Goal: Task Accomplishment & Management: Use online tool/utility

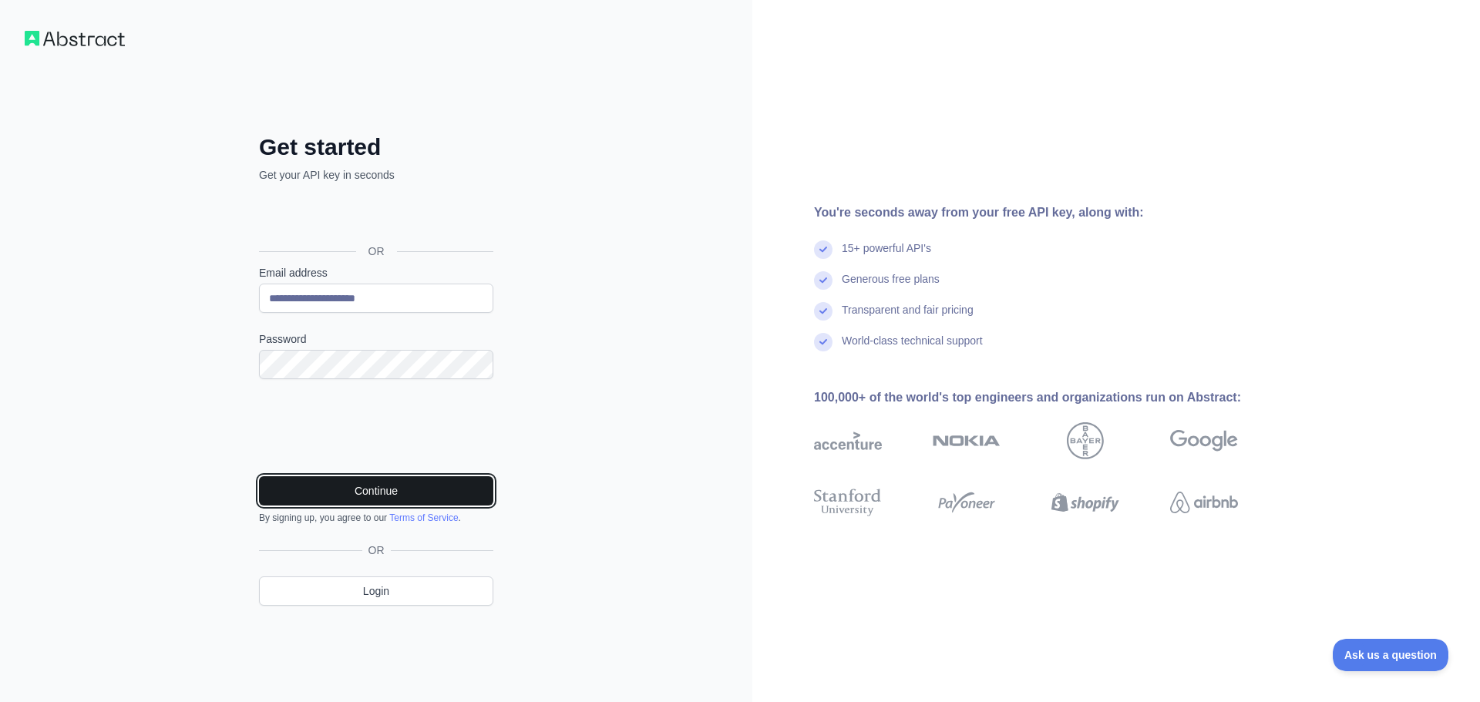
click at [376, 479] on button "Continue" at bounding box center [376, 490] width 234 height 29
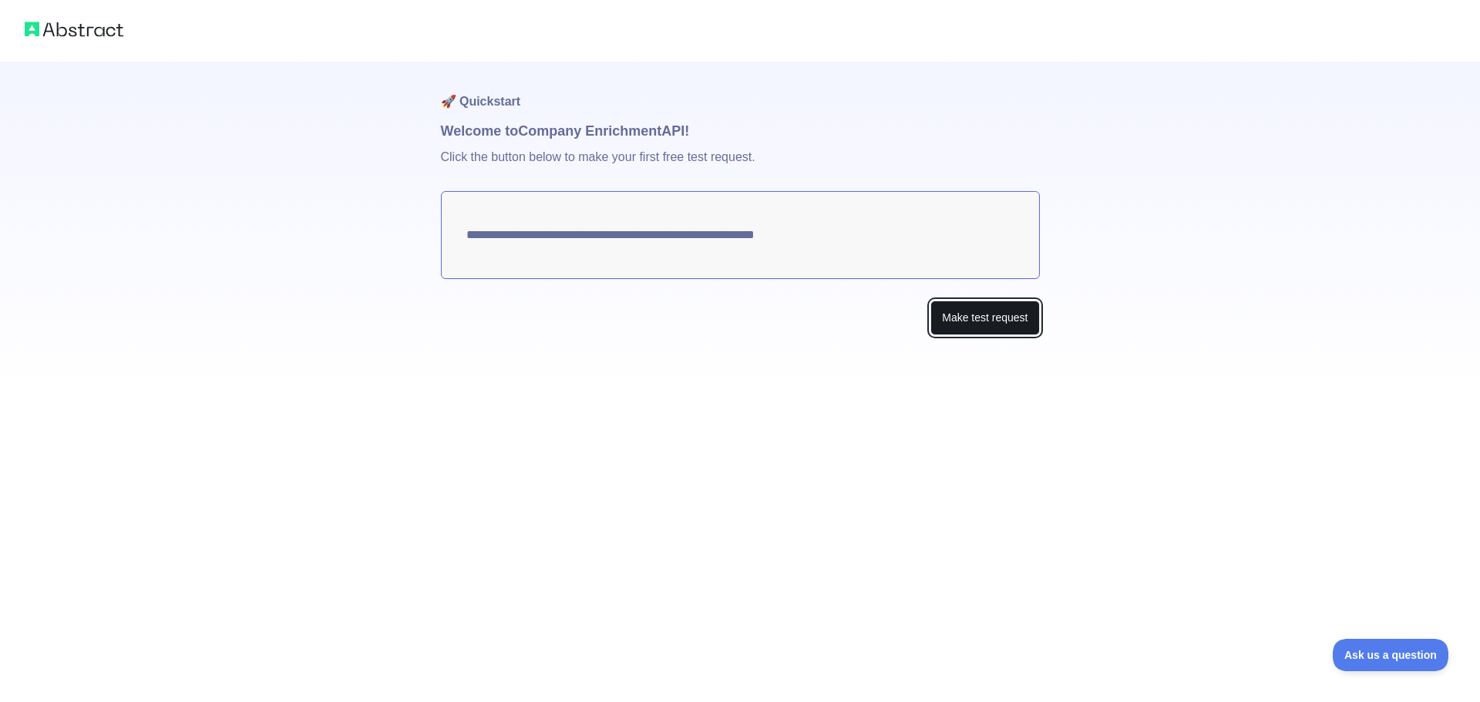
click at [976, 314] on button "Make test request" at bounding box center [984, 318] width 109 height 35
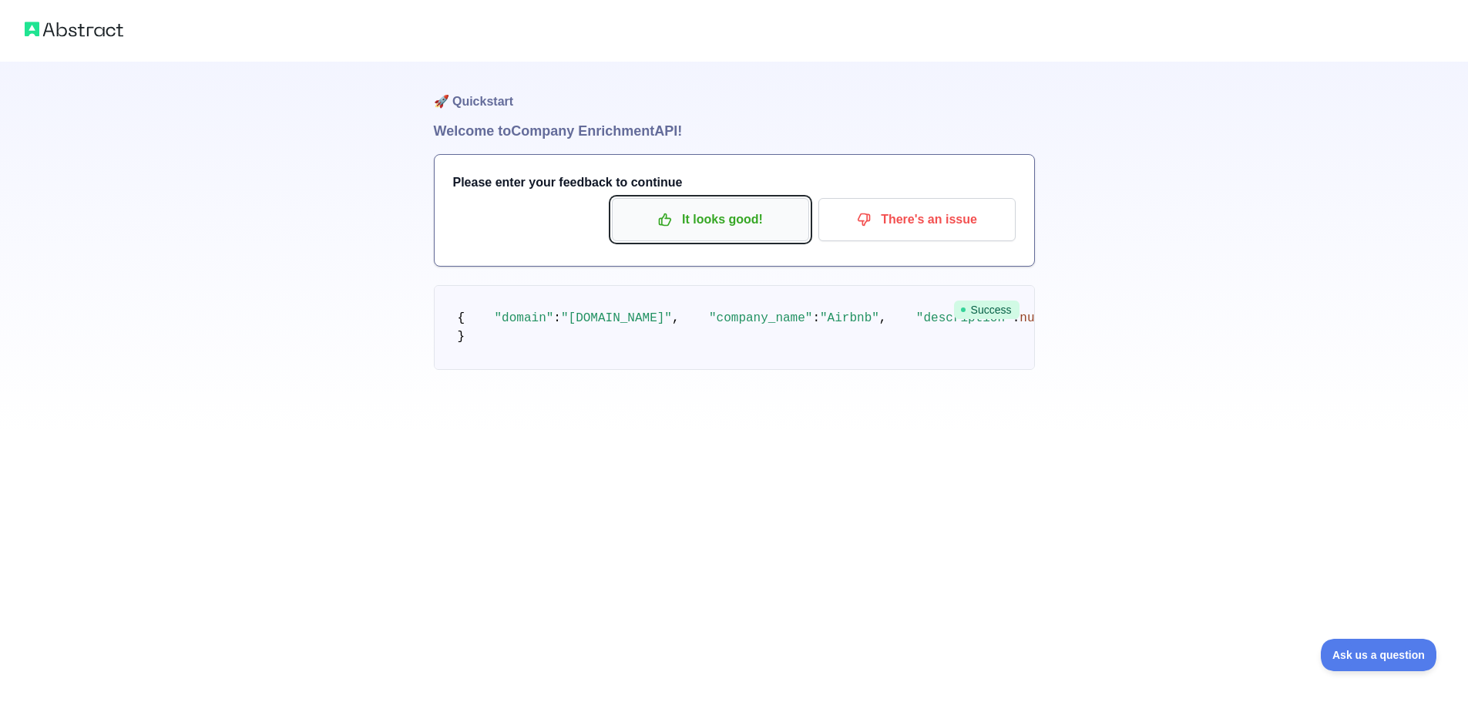
click at [691, 227] on p "It looks good!" at bounding box center [710, 220] width 174 height 26
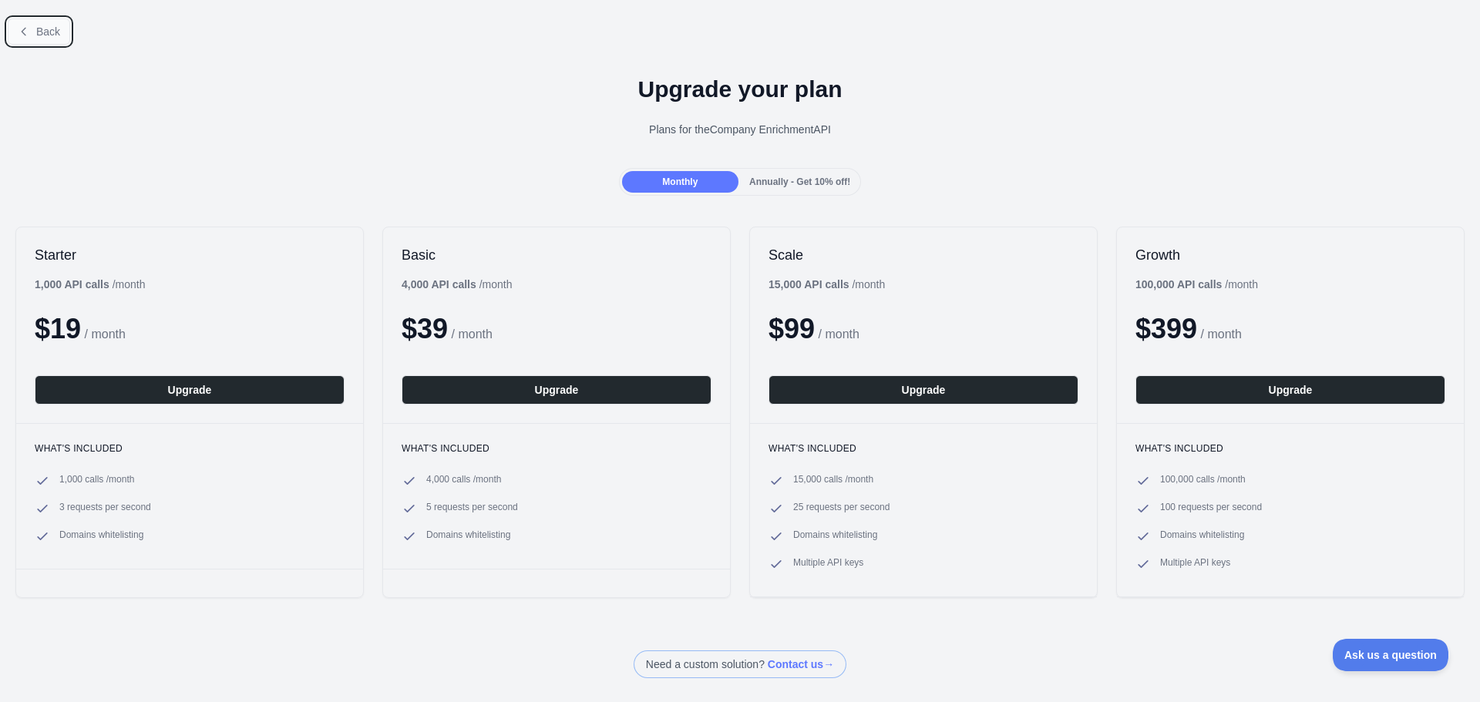
click at [41, 32] on span "Back" at bounding box center [48, 31] width 24 height 12
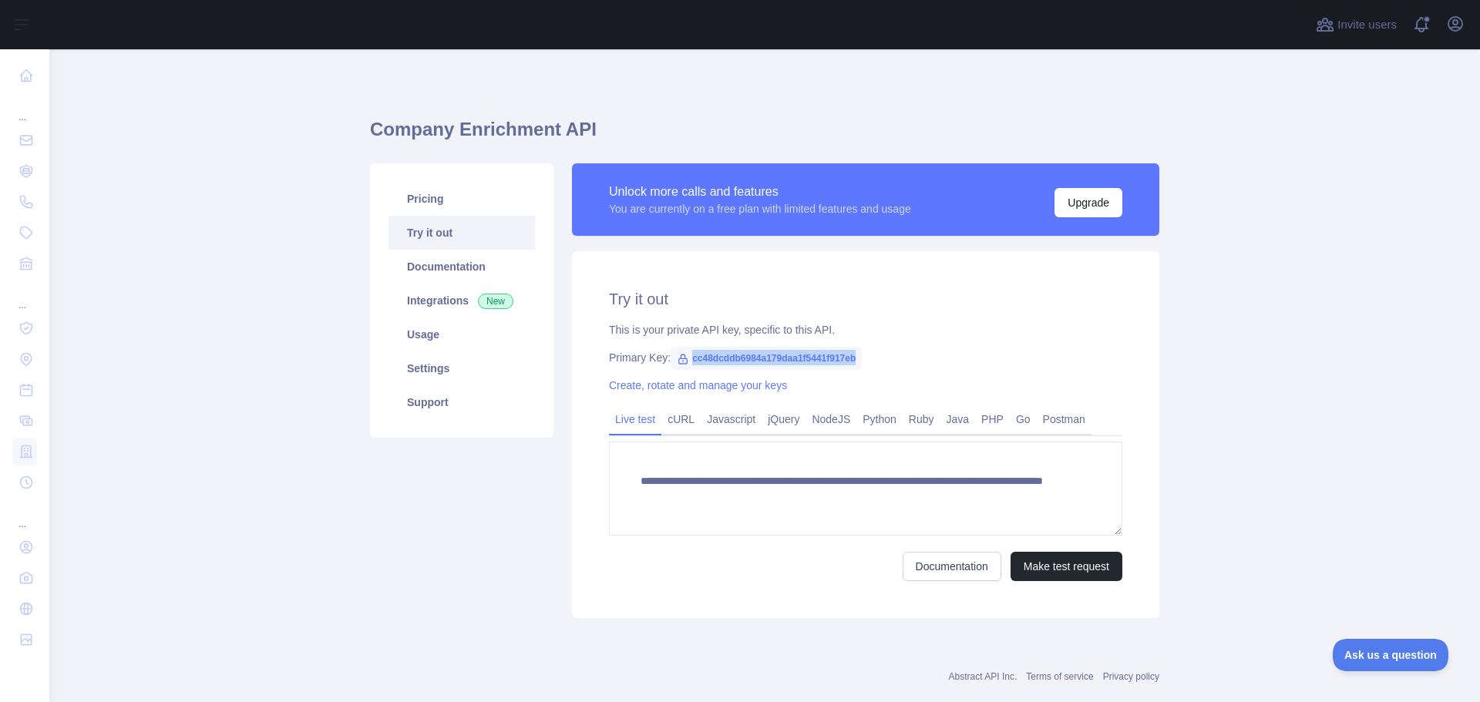
drag, startPoint x: 848, startPoint y: 356, endPoint x: 683, endPoint y: 351, distance: 165.0
click at [683, 351] on span "cc48dcddb6984a179daa1f5441f917eb" at bounding box center [765, 358] width 191 height 23
copy span "cc48dcddb6984a179daa1f5441f917eb"
click at [439, 270] on link "Documentation" at bounding box center [461, 267] width 146 height 34
copy span "cc48dcddb6984a179daa1f5441f917eb"
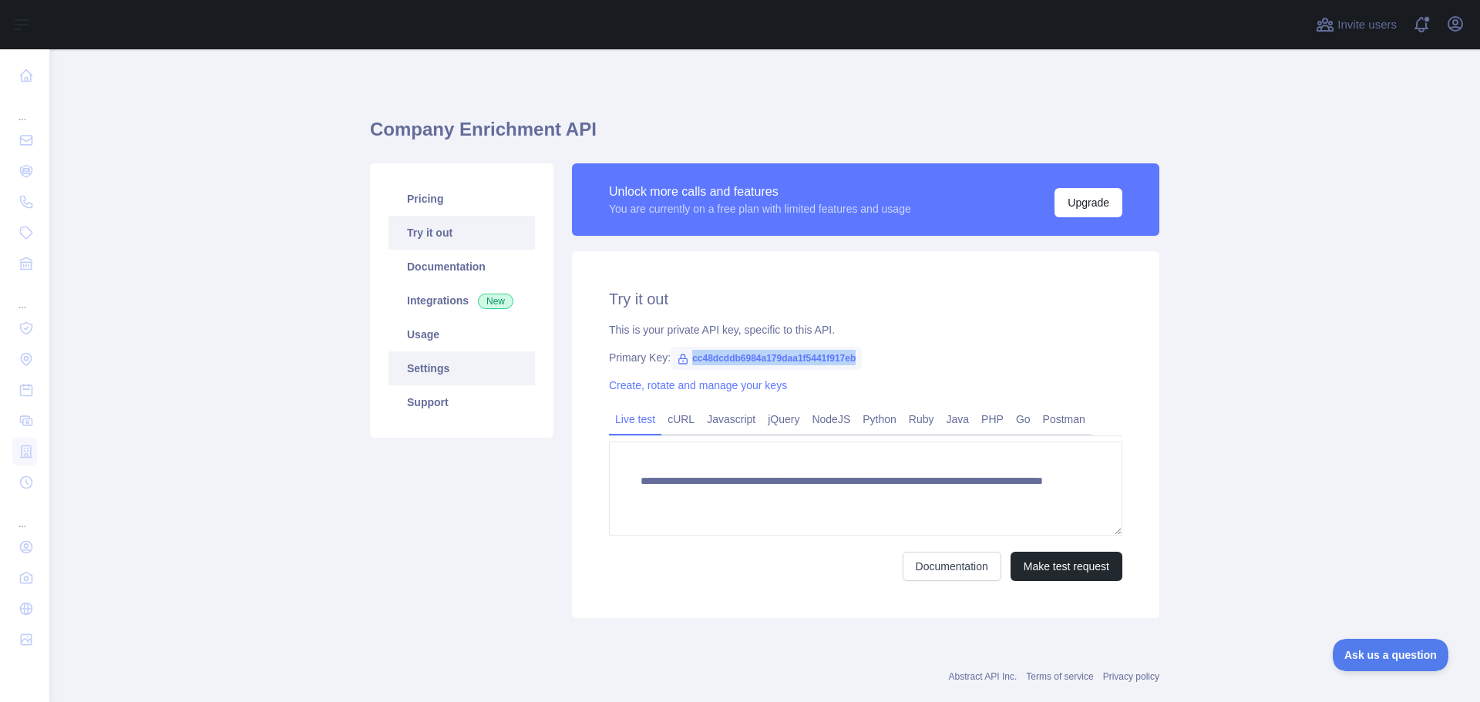
click at [435, 374] on link "Settings" at bounding box center [461, 368] width 146 height 34
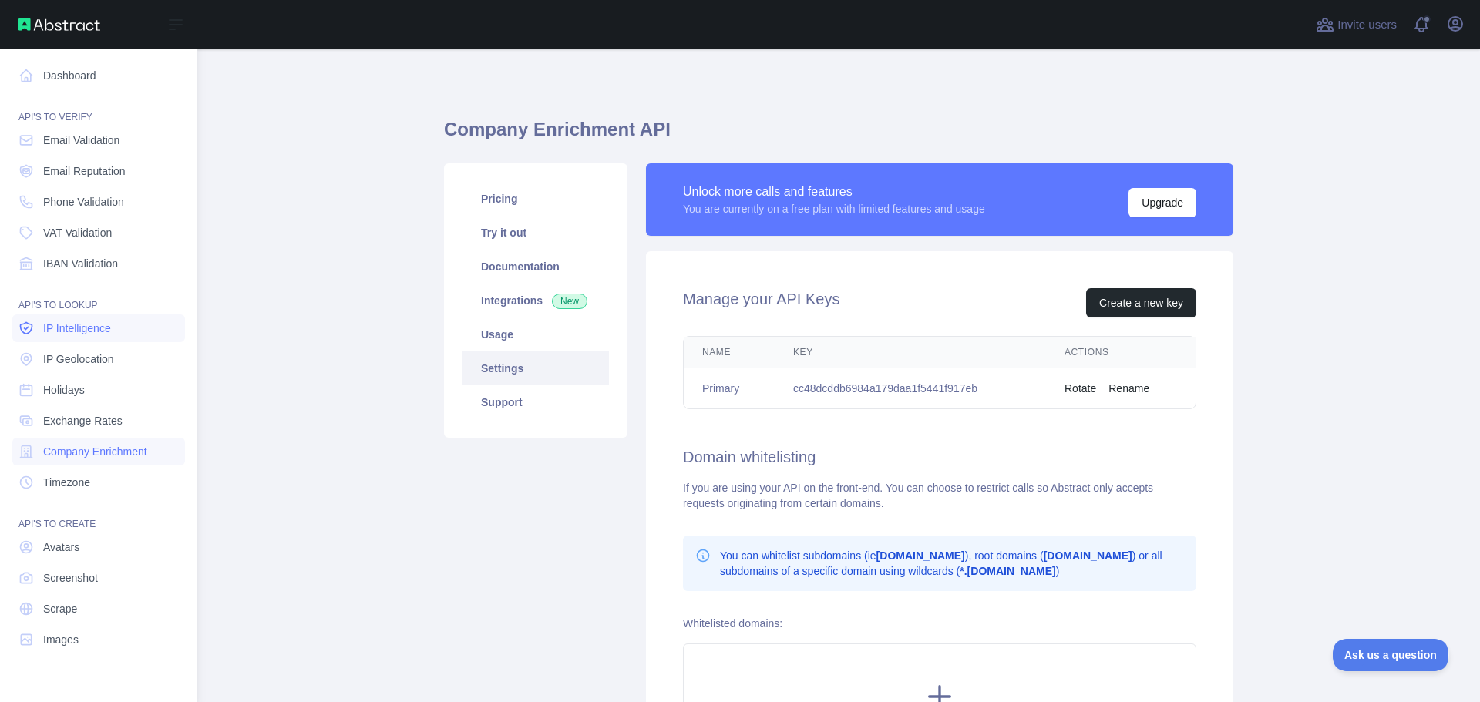
click at [92, 331] on span "IP Intelligence" at bounding box center [77, 328] width 68 height 15
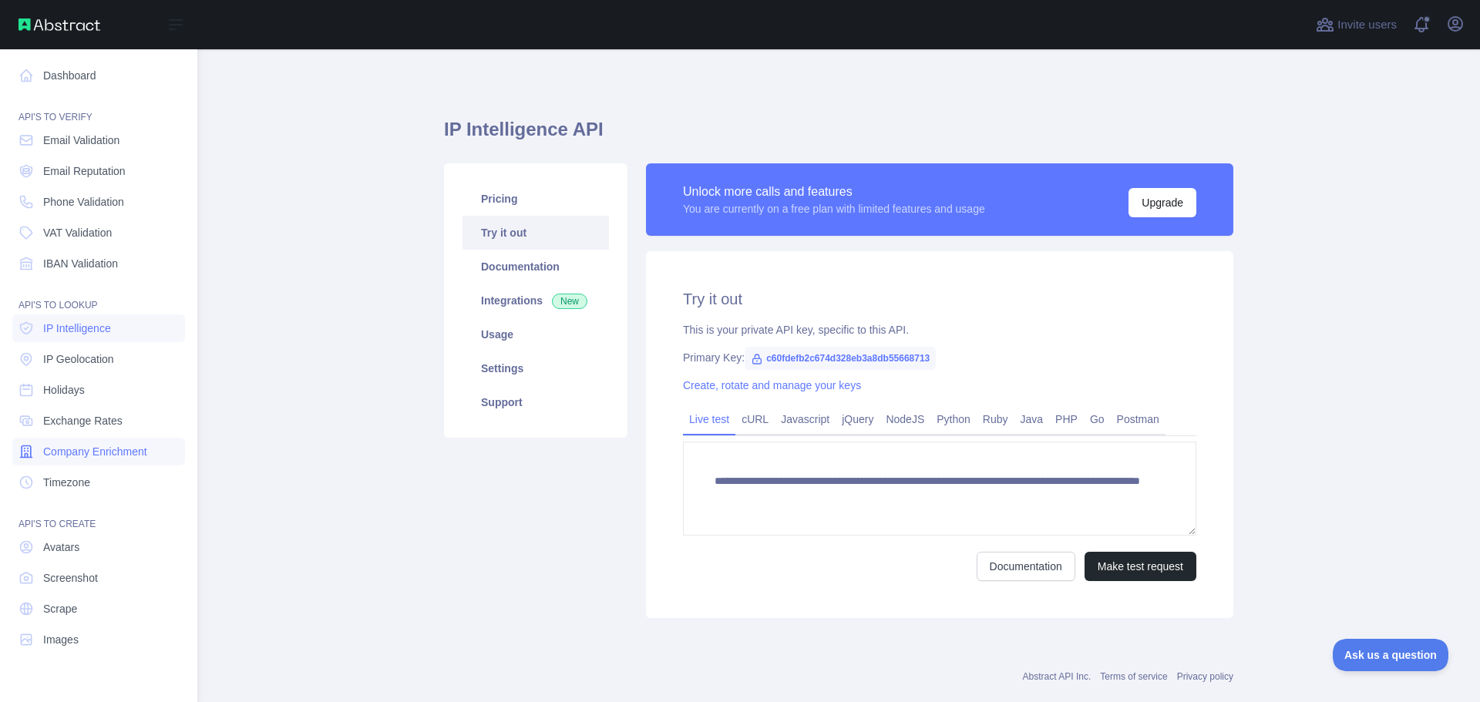
click at [96, 450] on span "Company Enrichment" at bounding box center [95, 451] width 104 height 15
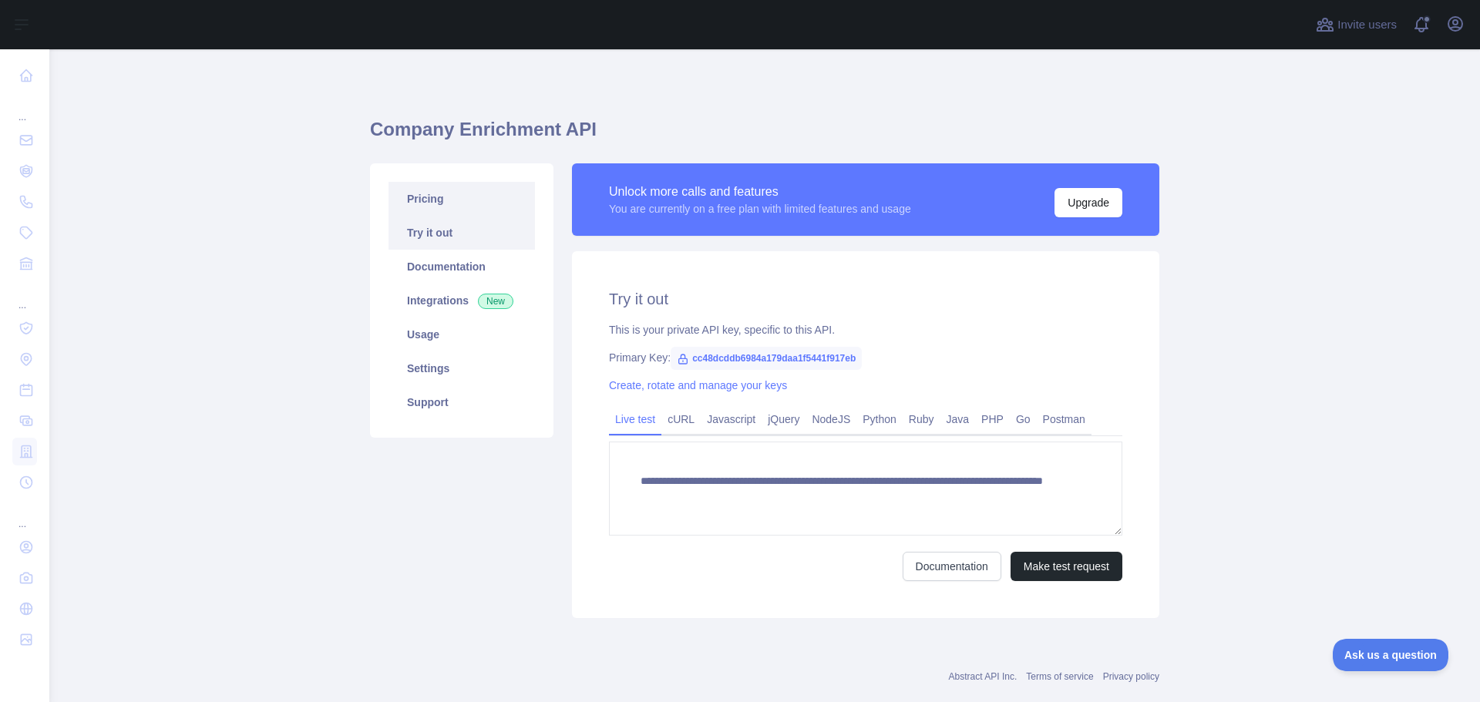
click at [417, 200] on link "Pricing" at bounding box center [461, 199] width 146 height 34
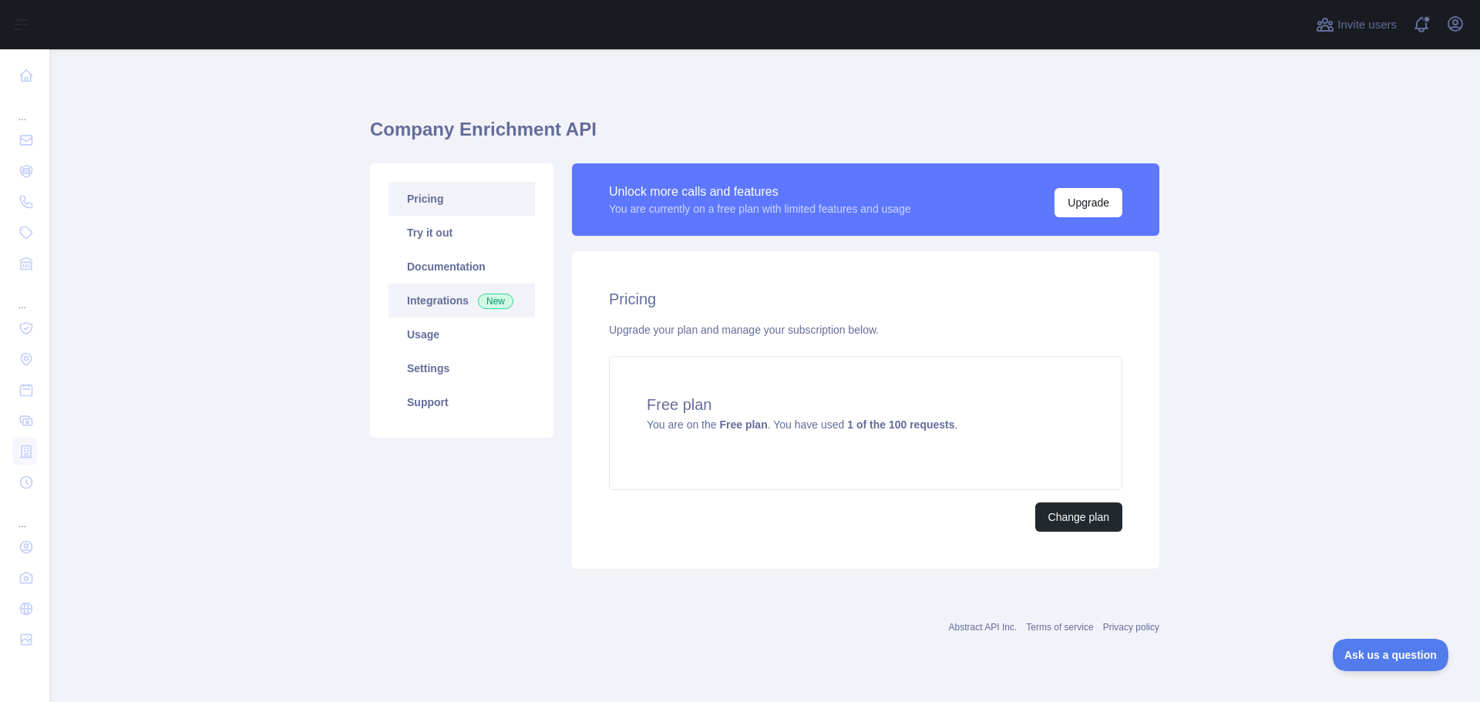
click at [443, 302] on link "Integrations New" at bounding box center [461, 301] width 146 height 34
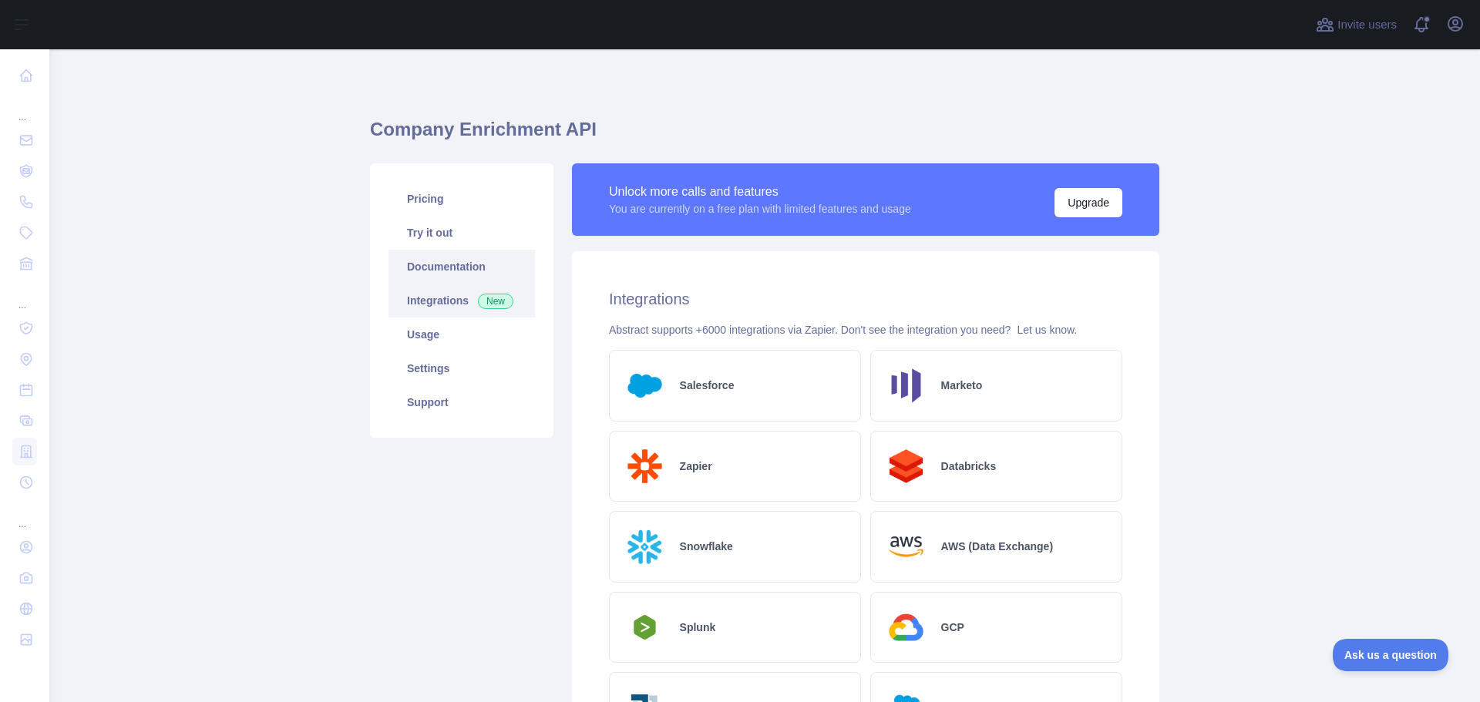
click at [424, 262] on link "Documentation" at bounding box center [461, 267] width 146 height 34
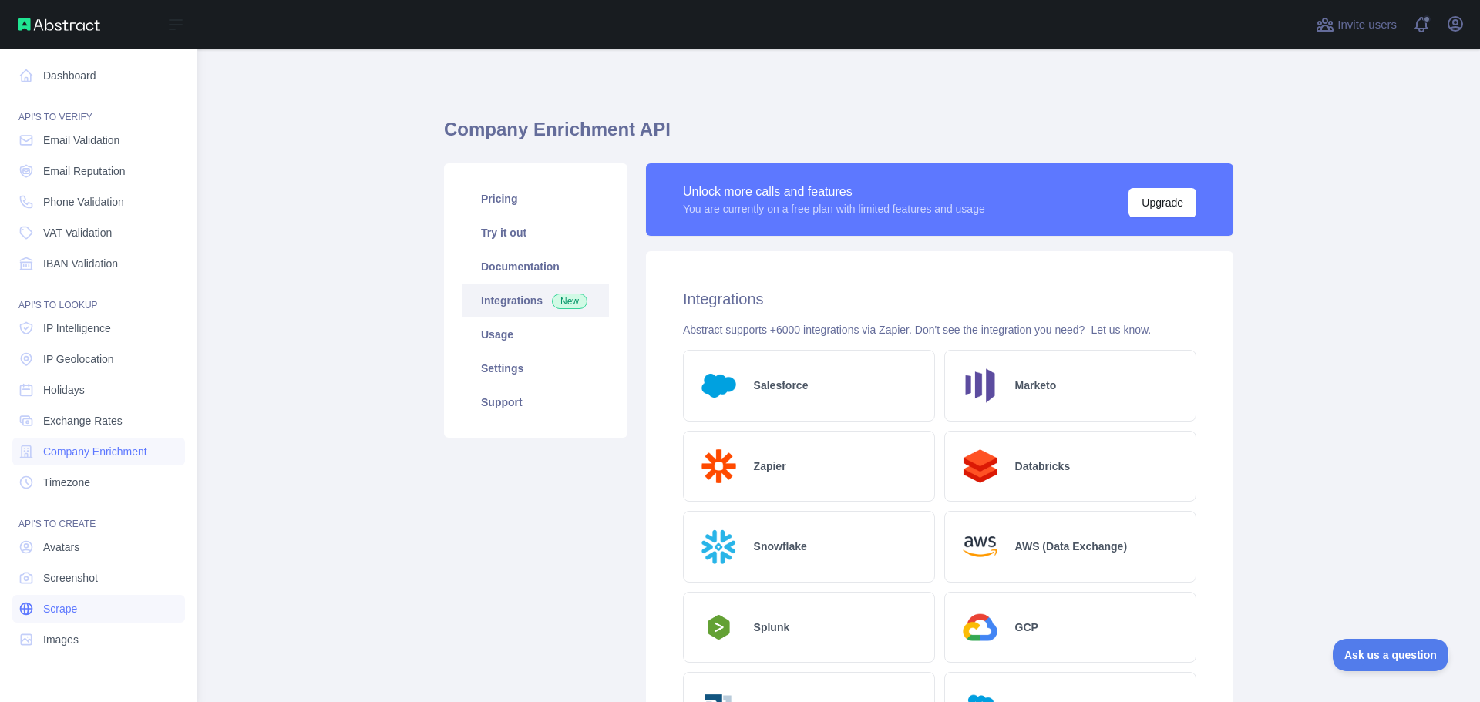
click at [126, 611] on link "Scrape" at bounding box center [98, 609] width 173 height 28
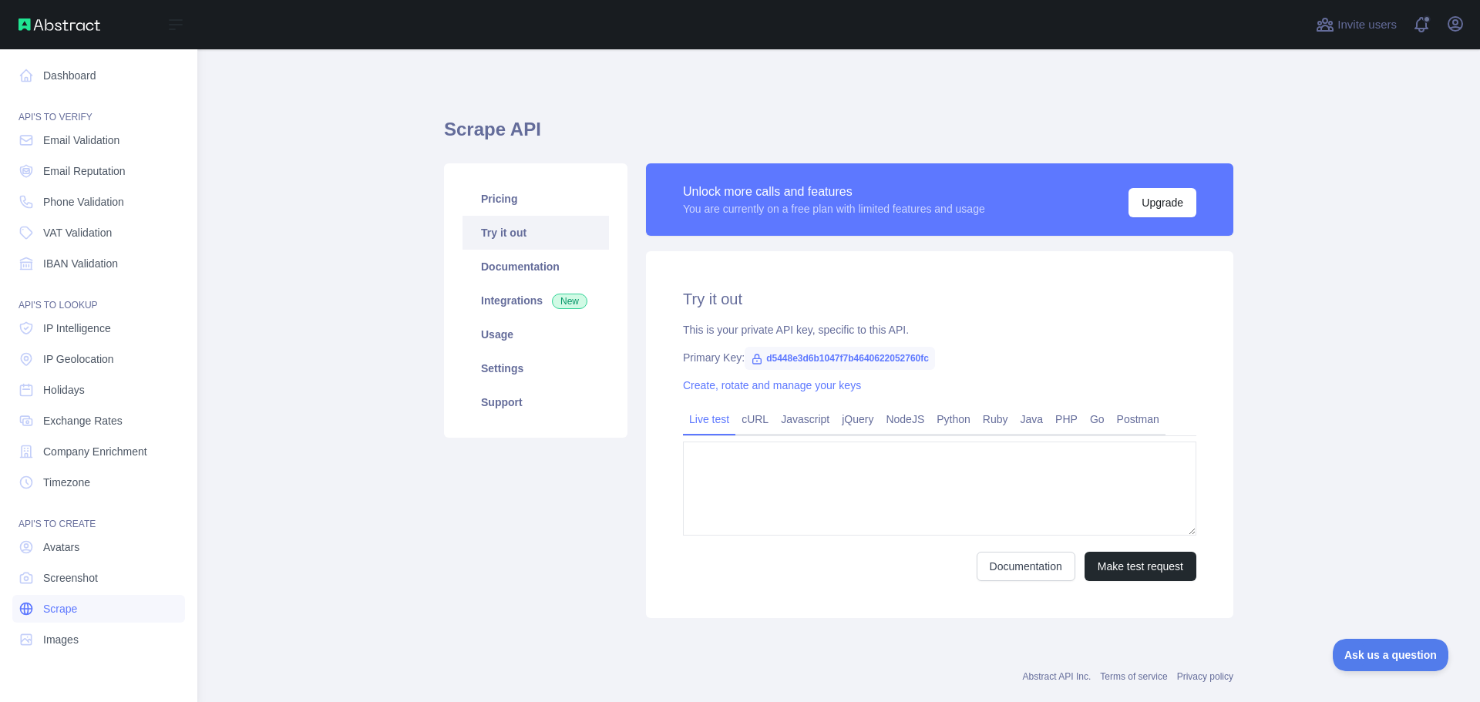
type textarea "**********"
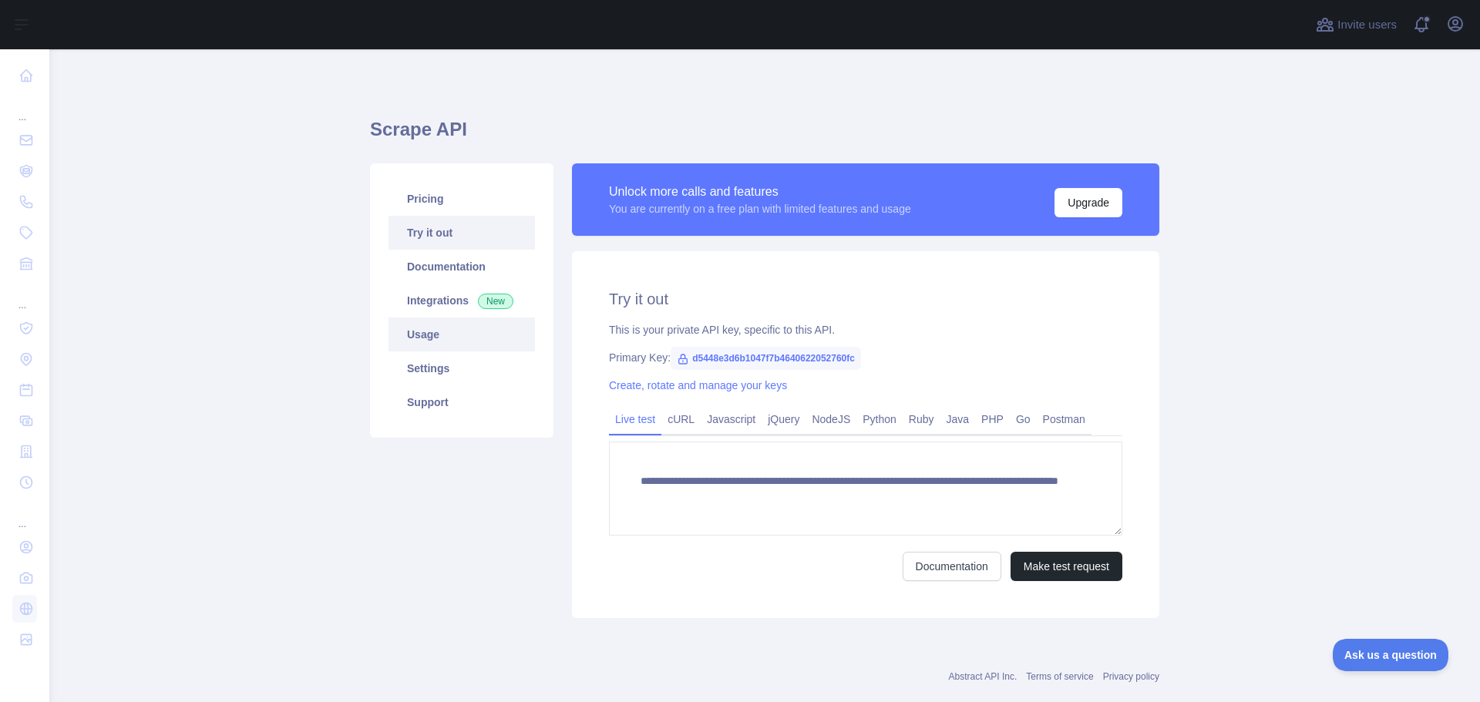
click at [430, 335] on link "Usage" at bounding box center [461, 335] width 146 height 34
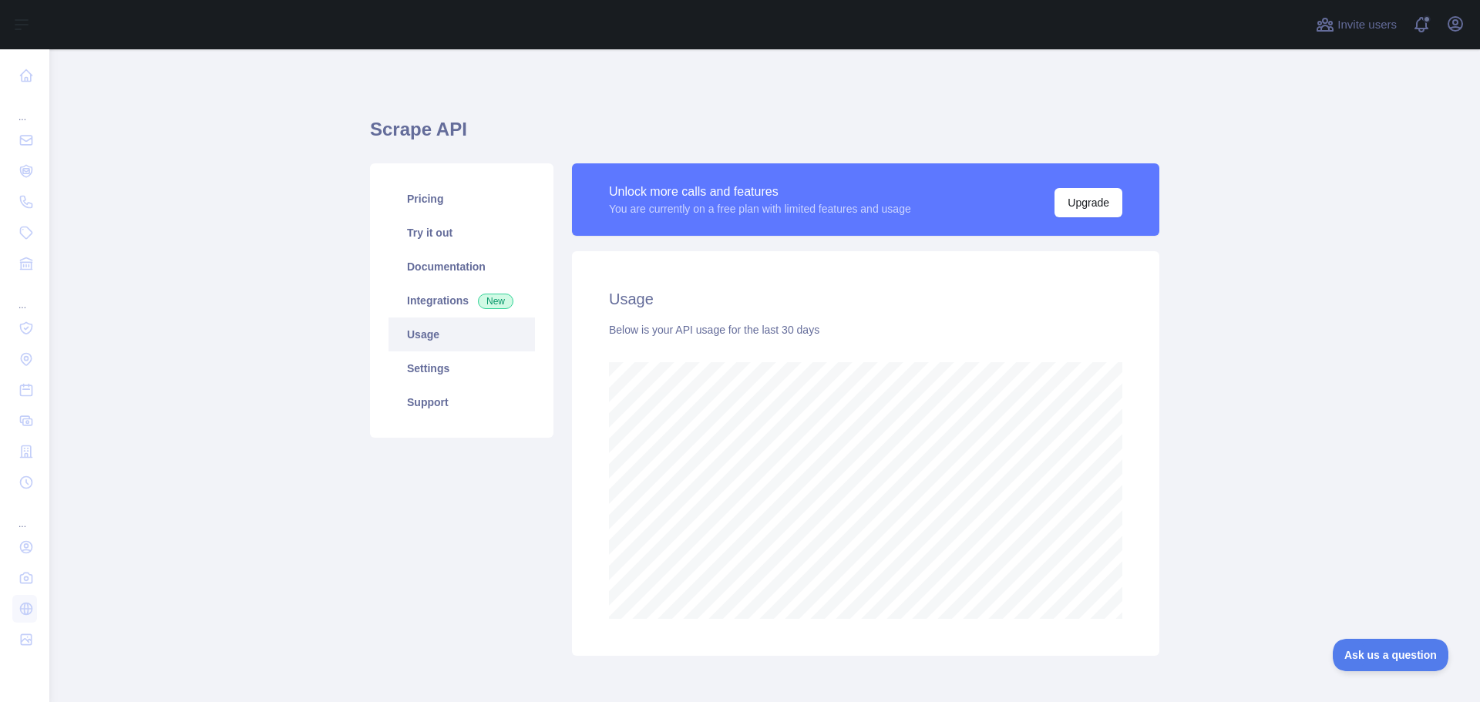
scroll to position [653, 1419]
click at [421, 364] on link "Settings" at bounding box center [461, 368] width 146 height 34
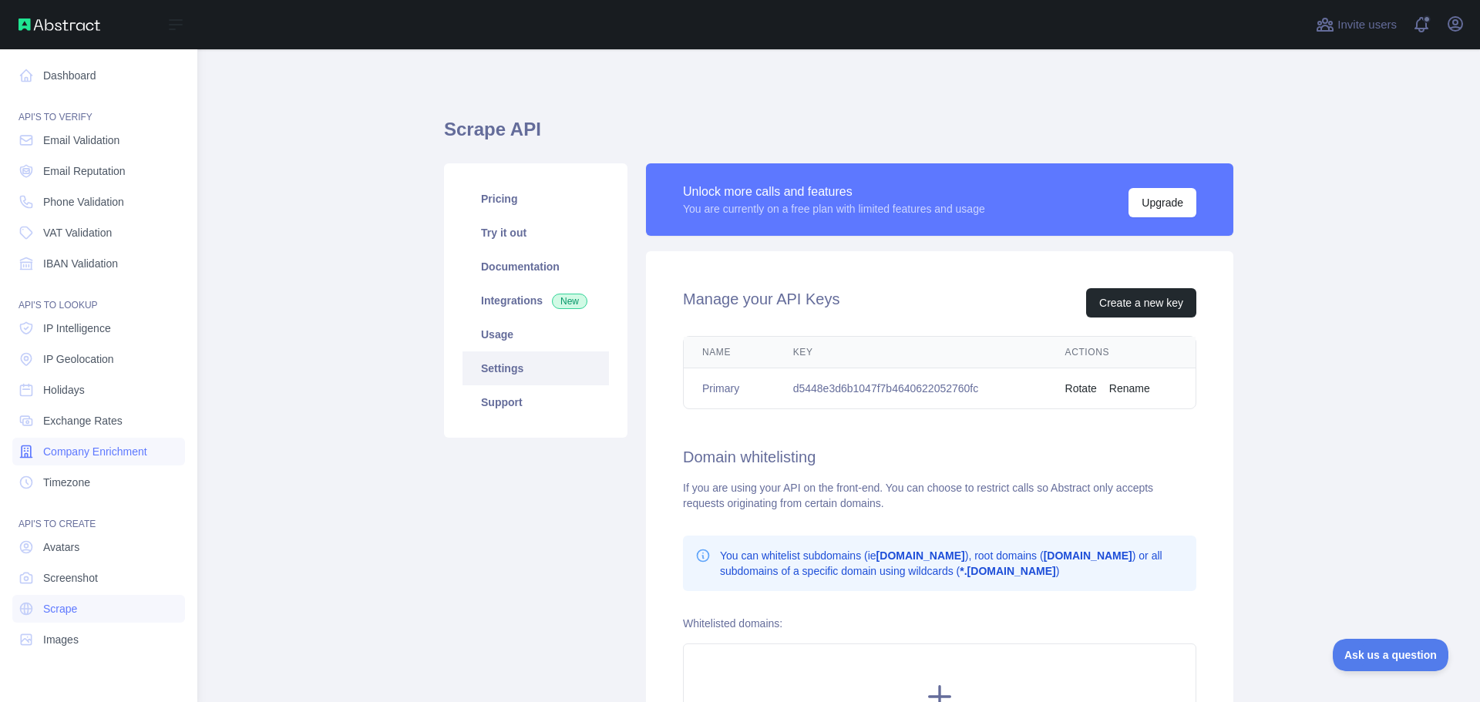
click at [80, 449] on span "Company Enrichment" at bounding box center [95, 451] width 104 height 15
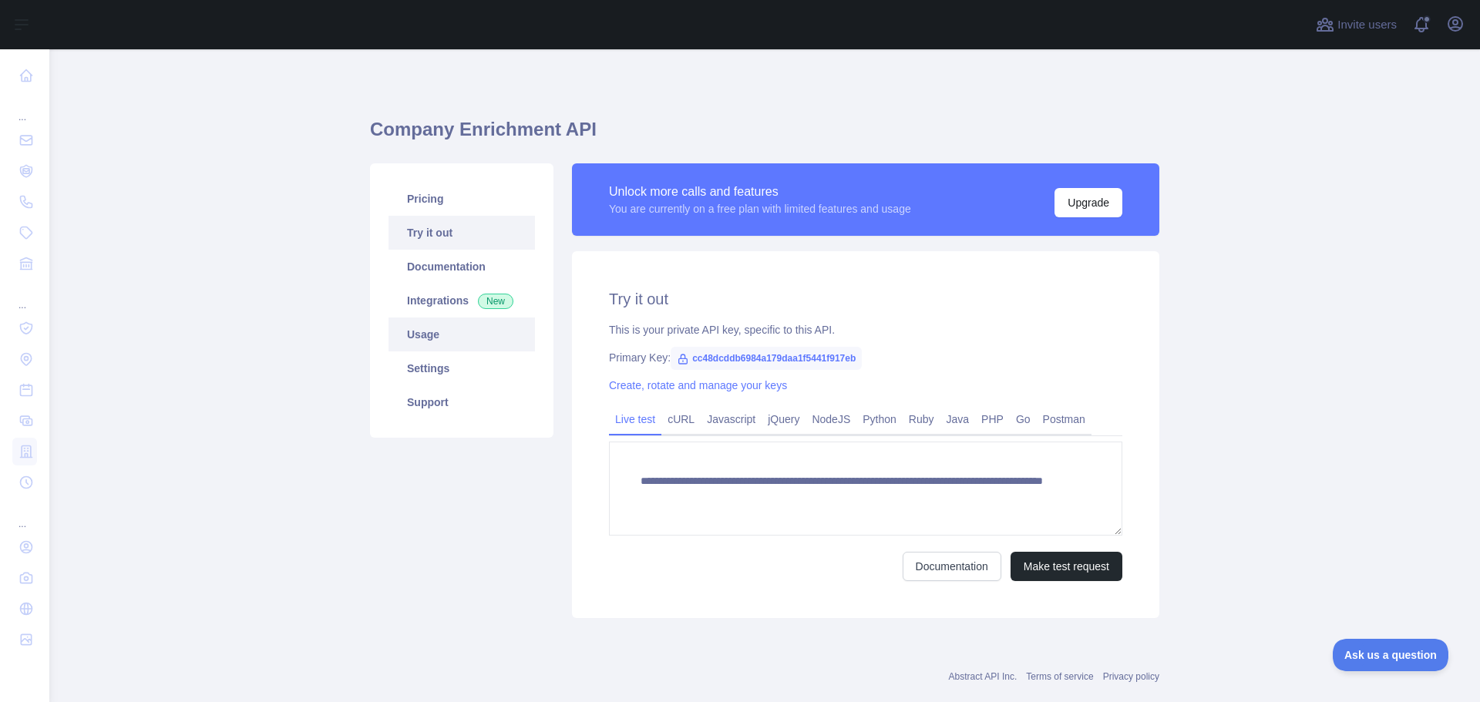
click at [423, 334] on link "Usage" at bounding box center [461, 335] width 146 height 34
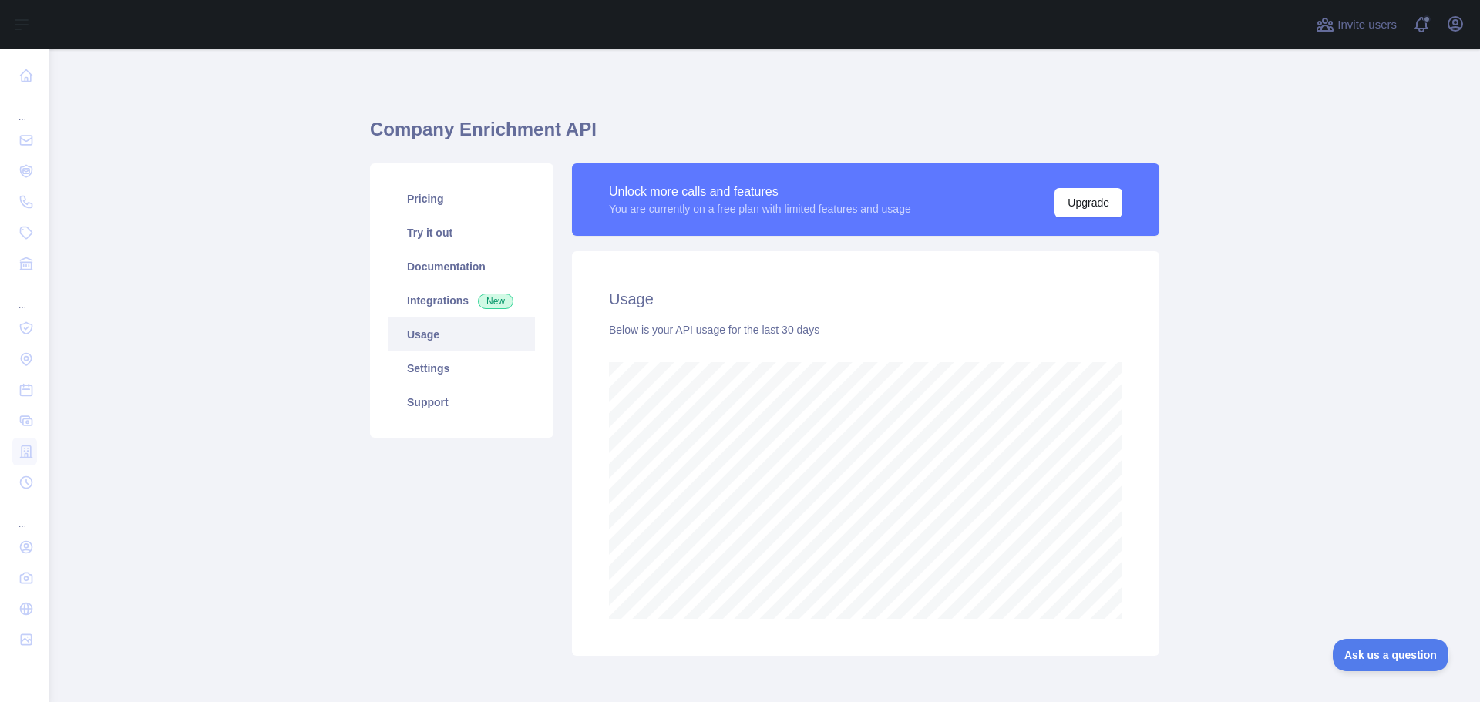
scroll to position [653, 1419]
